Goal: Use online tool/utility: Utilize a website feature to perform a specific function

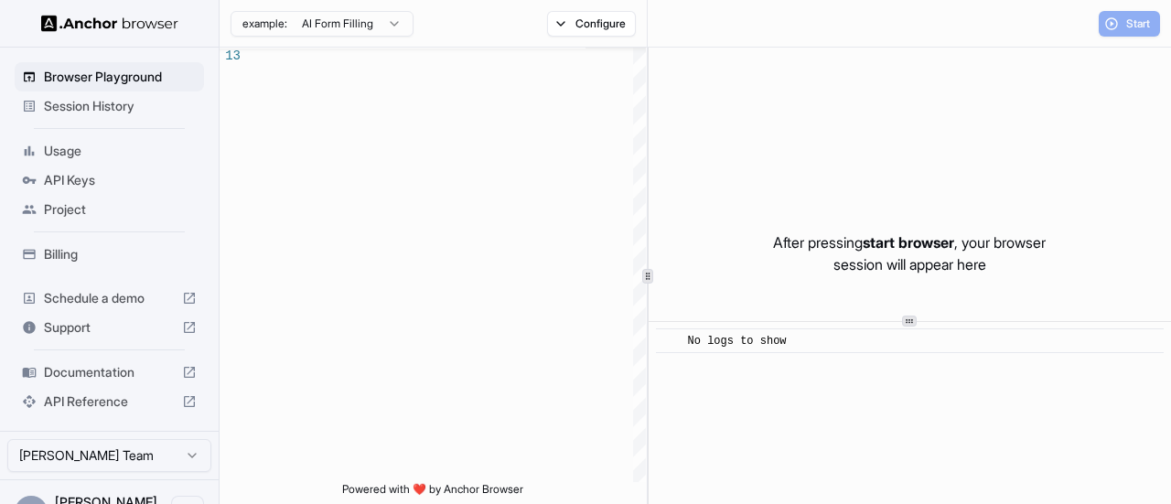
click at [848, 342] on div "No logs to show" at bounding box center [916, 341] width 456 height 18
drag, startPoint x: 780, startPoint y: 339, endPoint x: 744, endPoint y: 348, distance: 37.5
click at [748, 349] on div "No logs to show" at bounding box center [740, 341] width 105 height 18
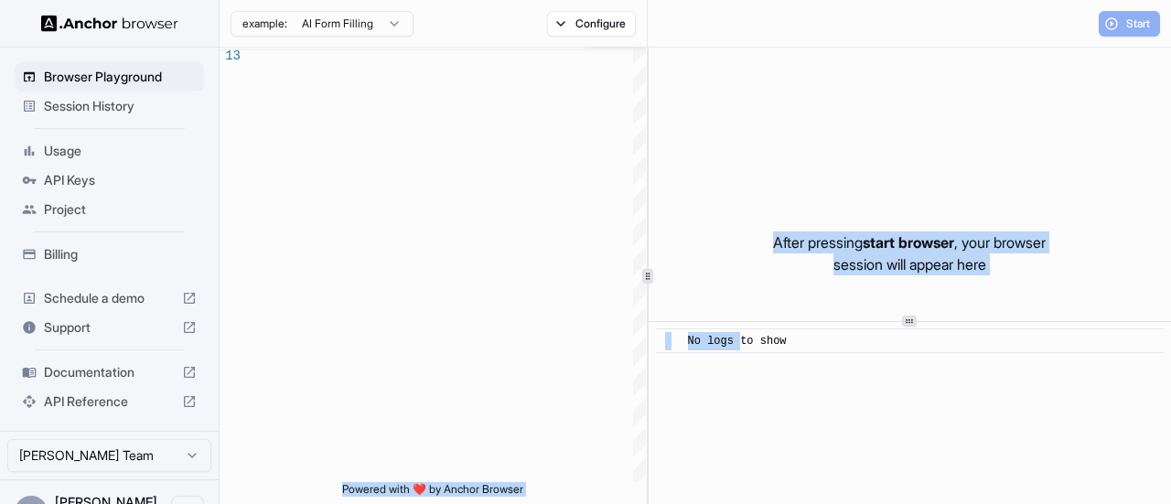
drag, startPoint x: 740, startPoint y: 346, endPoint x: 598, endPoint y: 365, distance: 143.1
click at [598, 365] on div "**********" at bounding box center [695, 276] width 951 height 457
click at [81, 74] on span "Browser Playground" at bounding box center [120, 77] width 153 height 18
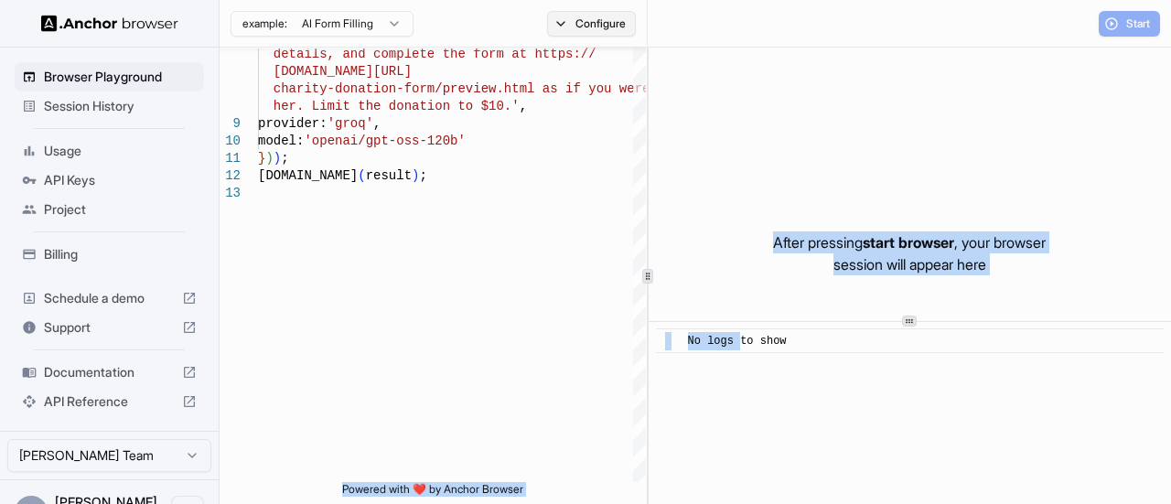
click at [563, 19] on button "Configure" at bounding box center [591, 24] width 89 height 26
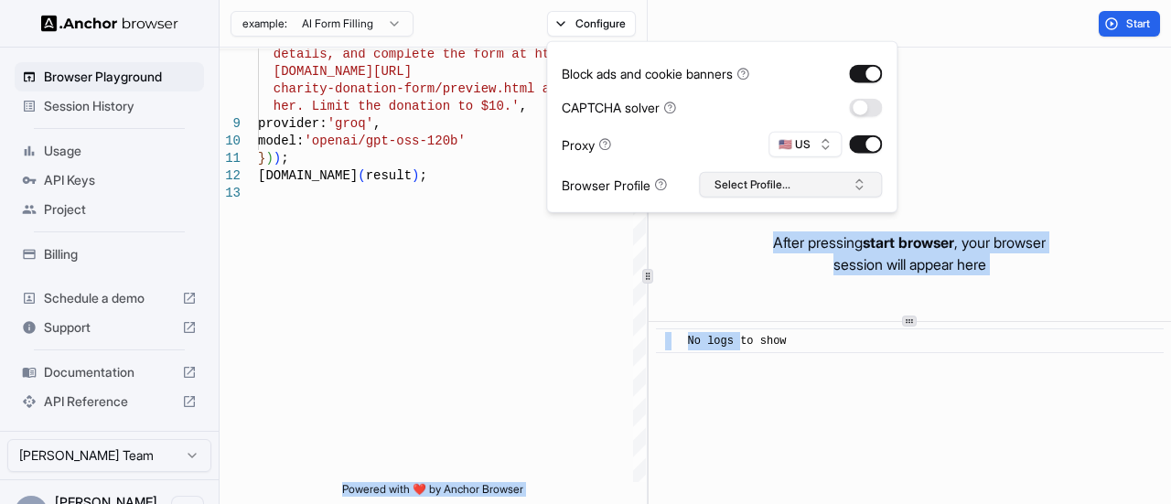
click at [863, 186] on button "Select Profile..." at bounding box center [790, 185] width 183 height 26
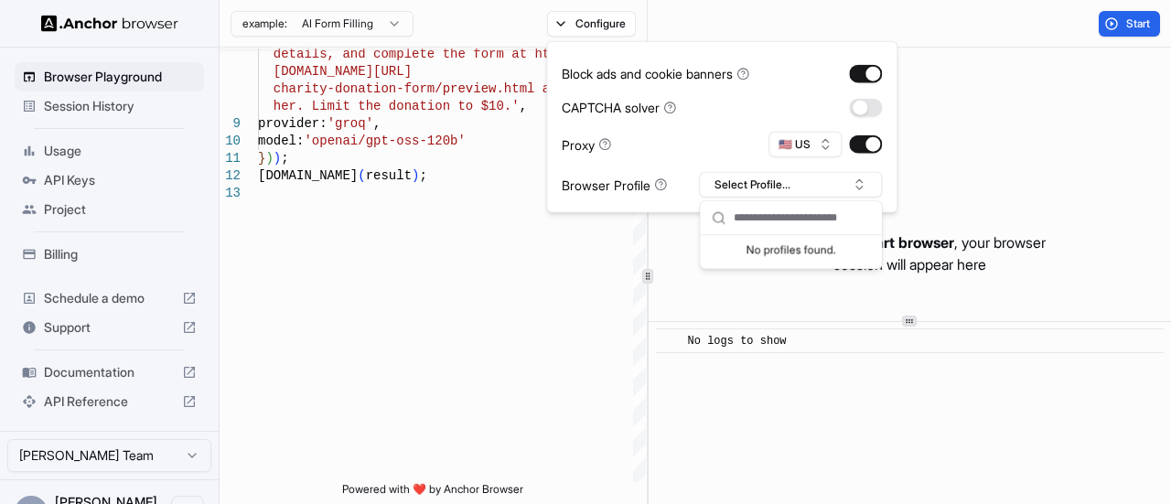
click at [1034, 155] on div "After pressing start browser , your browser session will appear here" at bounding box center [910, 254] width 522 height 412
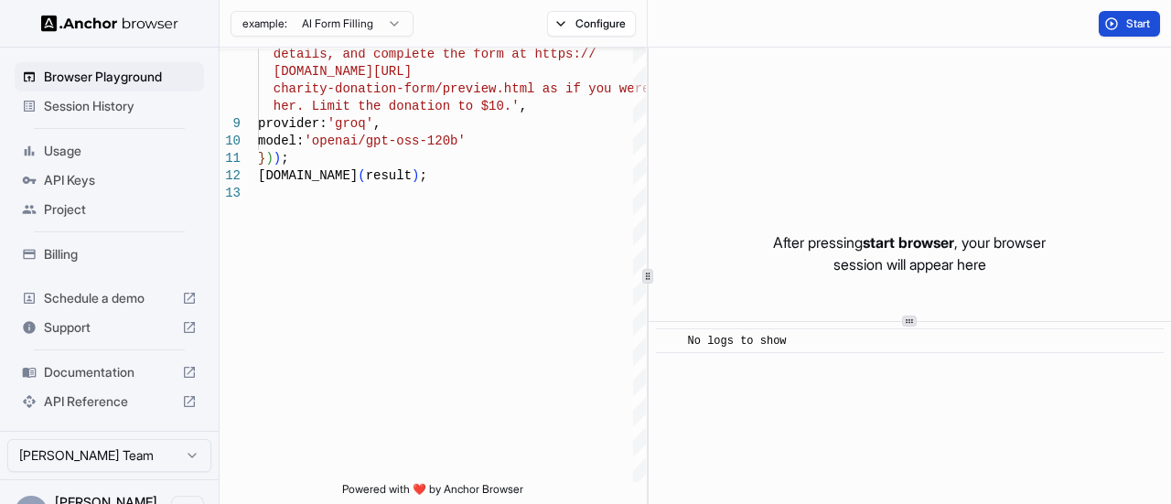
click at [1139, 16] on span "Start" at bounding box center [1139, 23] width 26 height 15
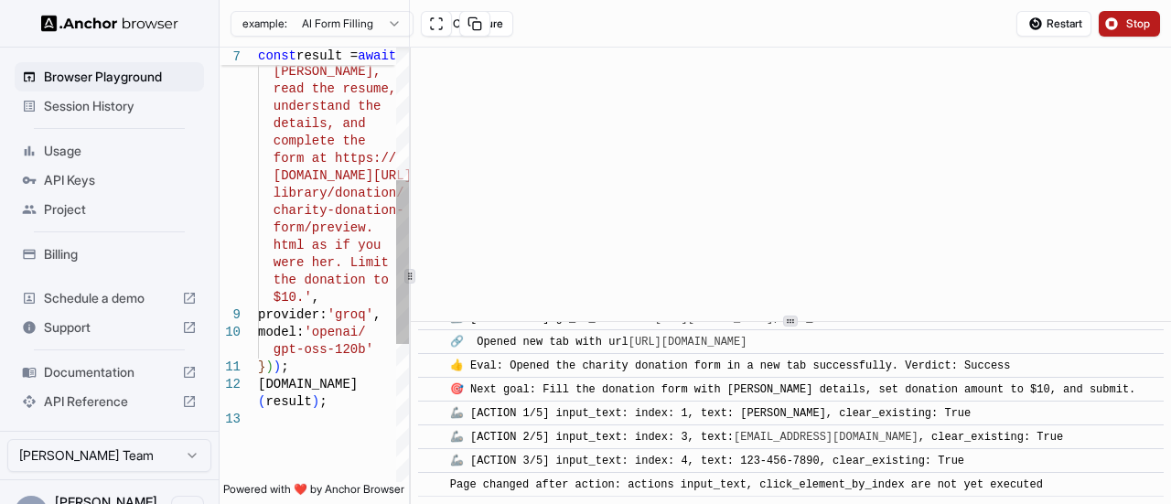
scroll to position [530, 0]
click at [180, 322] on div "**********" at bounding box center [585, 252] width 1171 height 504
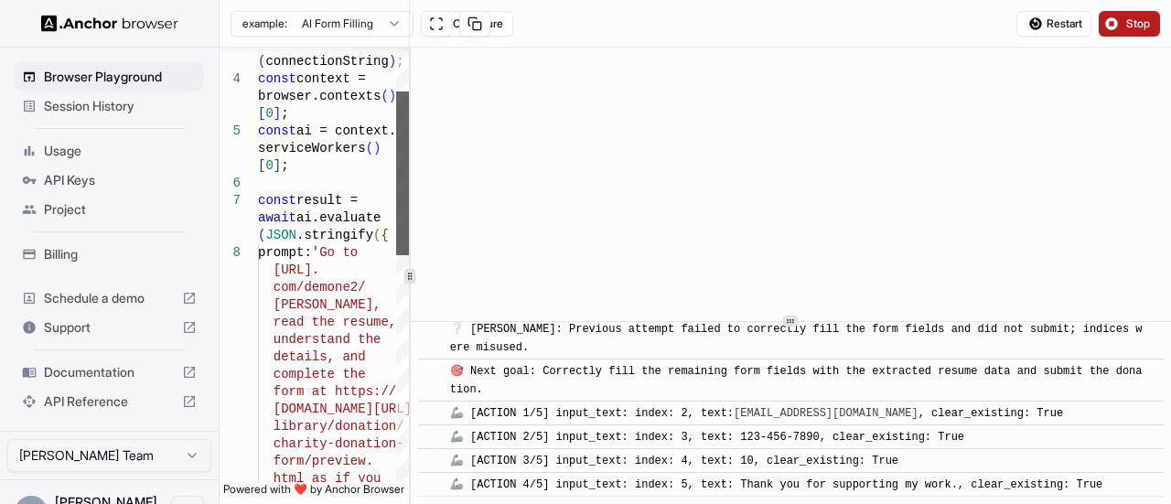
scroll to position [705, 0]
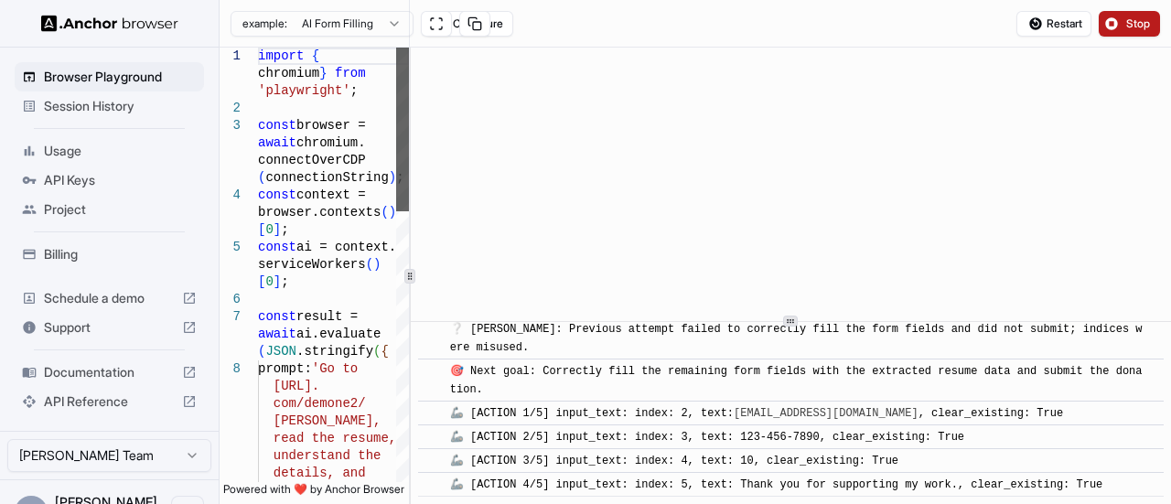
click at [409, 58] on div at bounding box center [402, 130] width 13 height 164
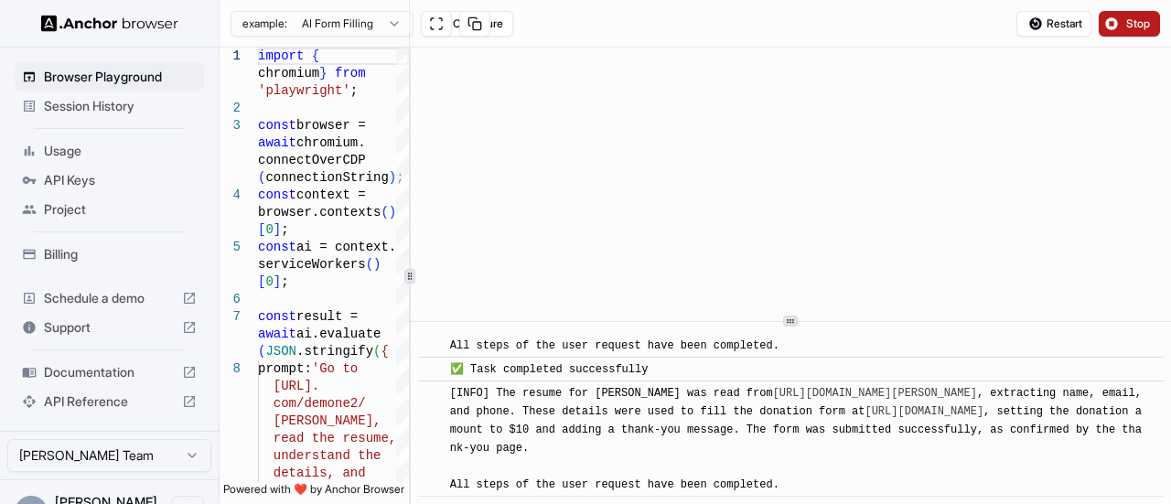
scroll to position [1152, 0]
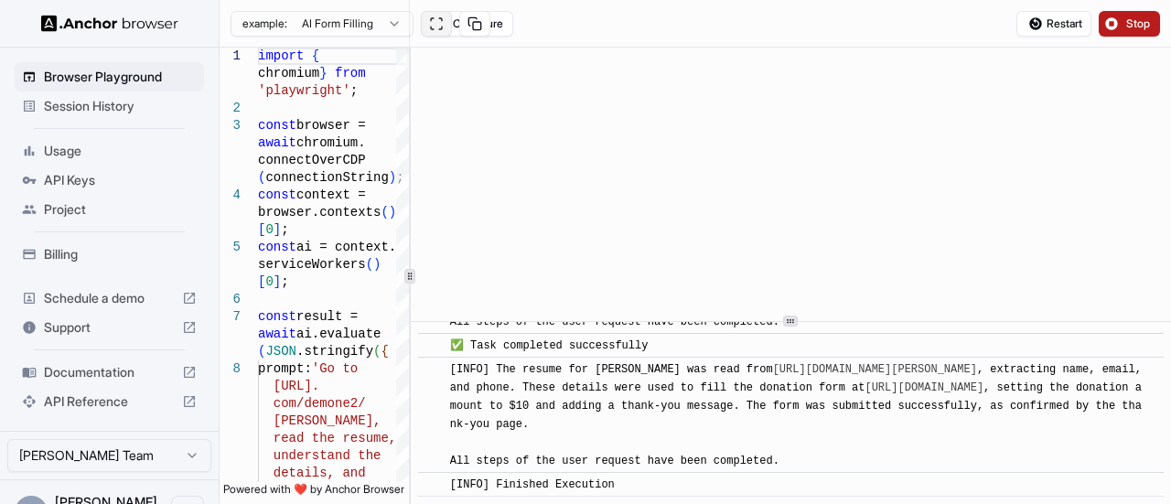
click at [443, 14] on button at bounding box center [436, 24] width 31 height 26
